Goal: Check status: Check status

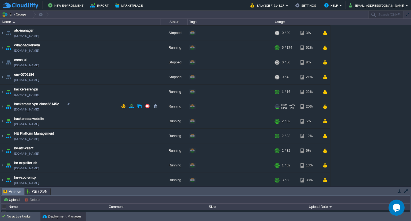
scroll to position [29, 0]
click at [39, 124] on link "[DOMAIN_NAME]" at bounding box center [26, 123] width 25 height 5
click at [4, 121] on img at bounding box center [2, 121] width 4 height 14
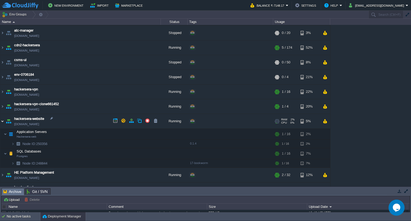
scroll to position [57, 0]
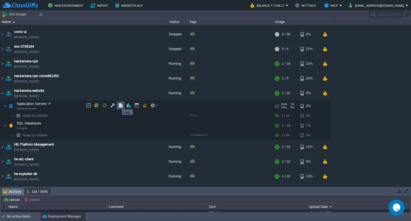
click at [118, 105] on button "button" at bounding box center [120, 105] width 5 height 5
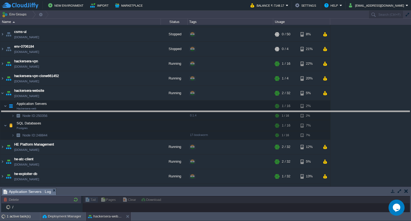
drag, startPoint x: 93, startPoint y: 191, endPoint x: 107, endPoint y: 114, distance: 78.5
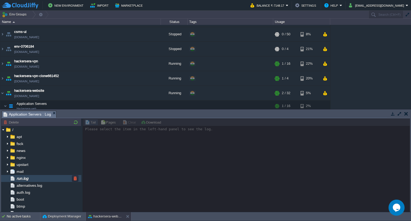
click at [29, 177] on span "run.log" at bounding box center [23, 178] width 14 height 5
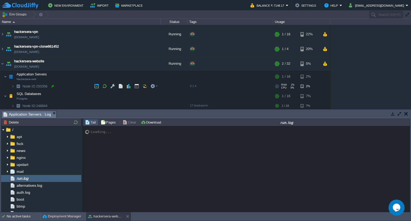
scroll to position [86, 0]
click at [13, 84] on img at bounding box center [12, 87] width 3 height 8
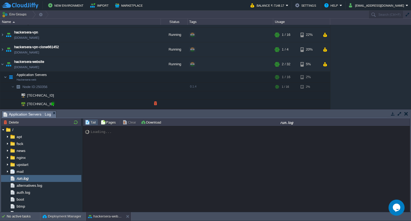
click at [51, 104] on div at bounding box center [53, 103] width 5 height 5
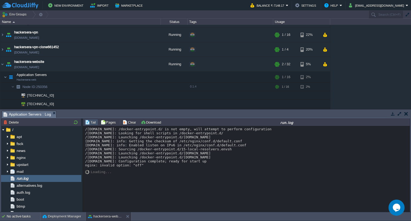
click at [174, 160] on div "/[DOMAIN_NAME]: /docker-entrypoint.d/ is not empty, will attempt to perform con…" at bounding box center [246, 147] width 323 height 40
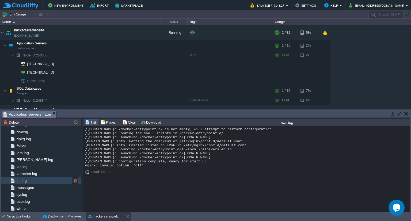
scroll to position [0, 0]
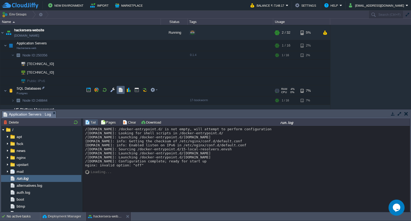
click at [121, 90] on button "button" at bounding box center [120, 89] width 5 height 5
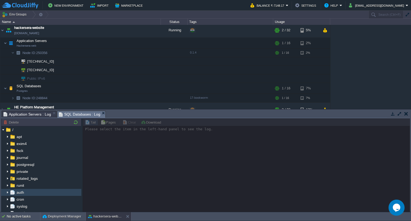
scroll to position [24, 0]
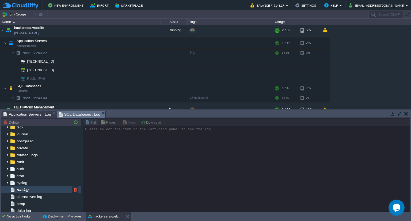
click at [32, 191] on div "run.log" at bounding box center [41, 189] width 80 height 7
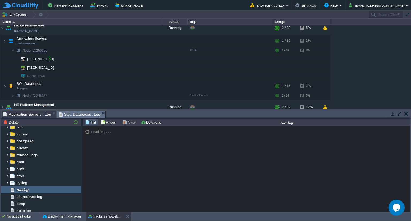
scroll to position [107, 0]
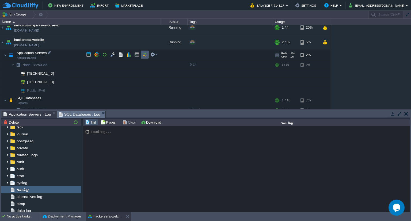
click at [147, 54] on td at bounding box center [145, 55] width 8 height 8
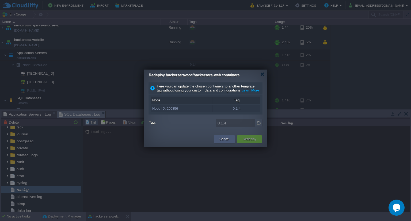
click at [224, 142] on button "Cancel" at bounding box center [224, 138] width 10 height 5
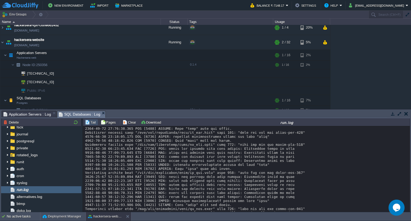
scroll to position [144, 0]
